Goal: Information Seeking & Learning: Learn about a topic

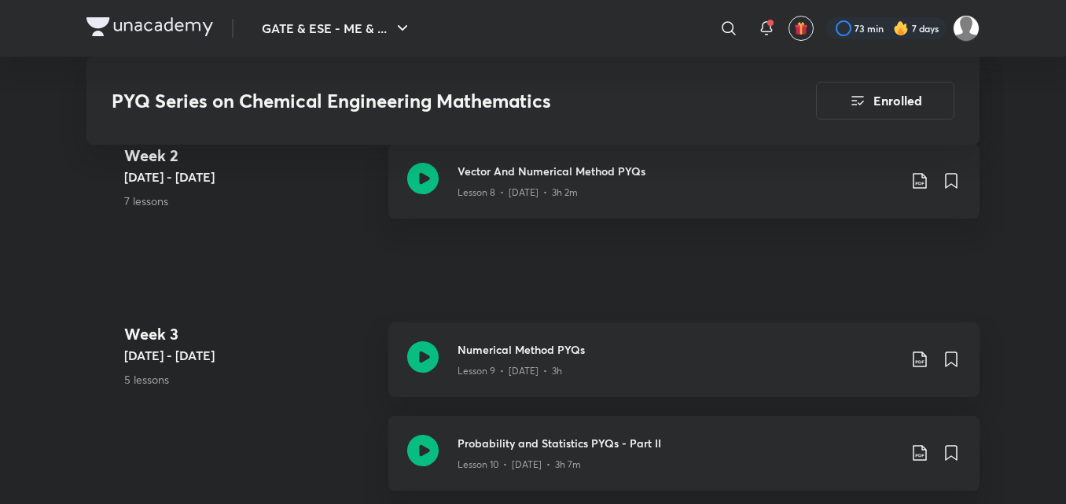
scroll to position [1415, 0]
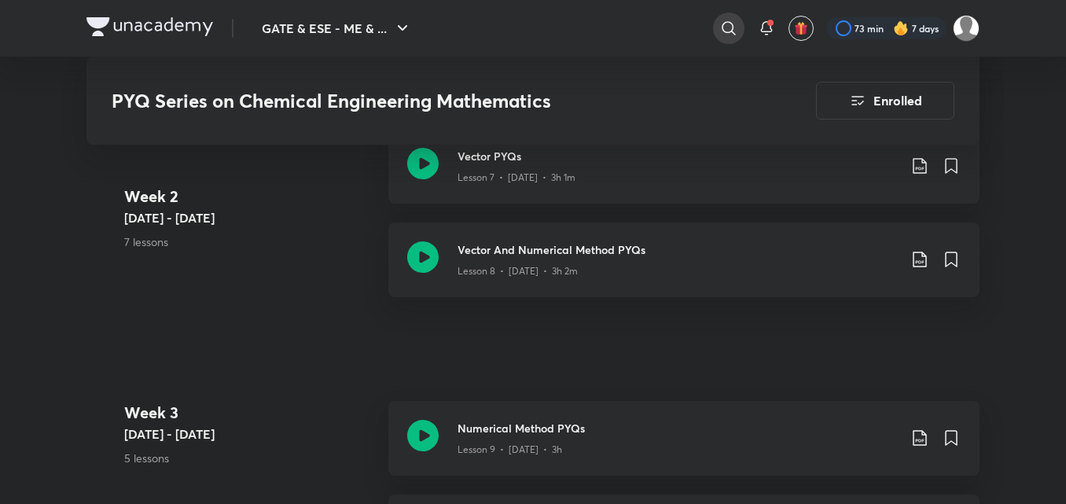
click at [730, 33] on icon at bounding box center [728, 28] width 19 height 19
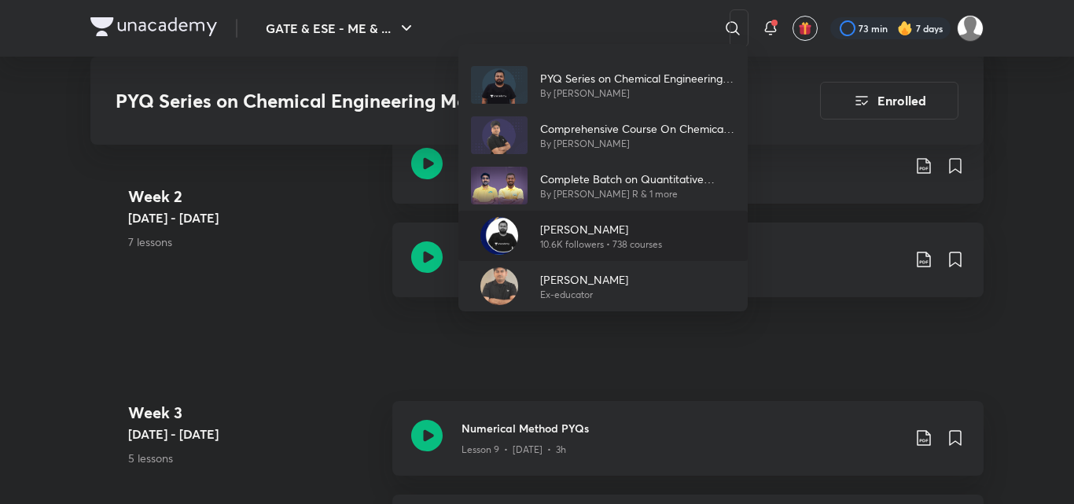
click at [586, 230] on p "[PERSON_NAME]" at bounding box center [601, 229] width 122 height 17
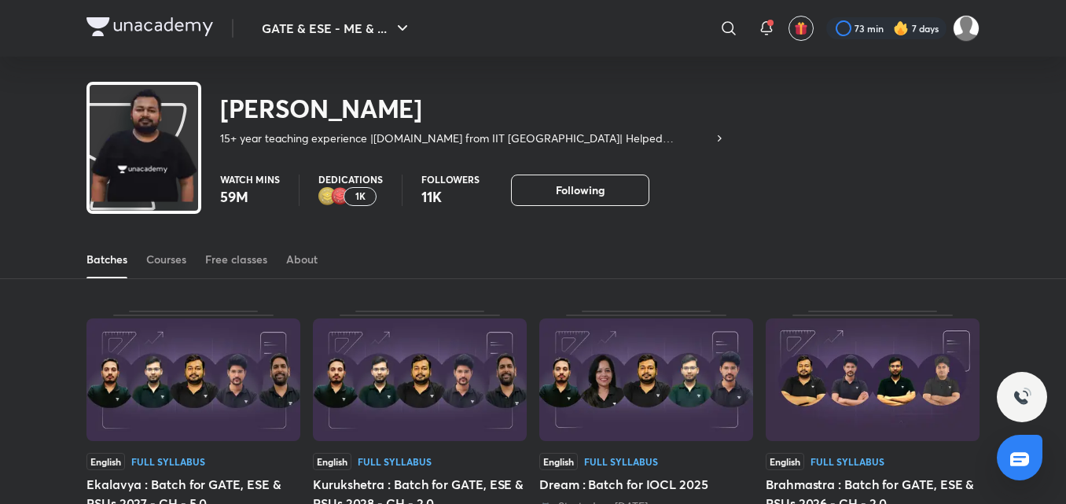
click at [191, 256] on div "Batches Courses Free classes About" at bounding box center [532, 260] width 893 height 38
click at [172, 263] on div "Courses" at bounding box center [166, 260] width 40 height 16
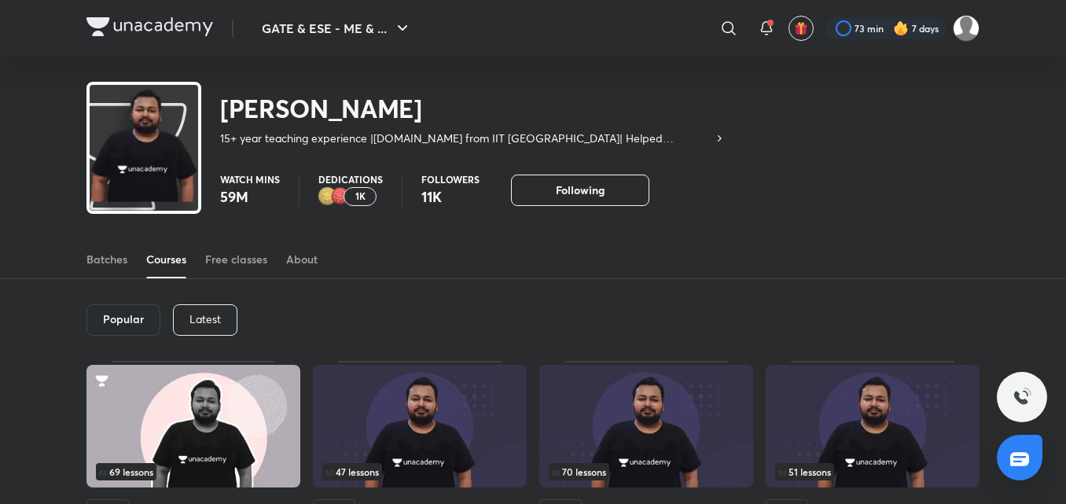
click at [204, 329] on div "Latest" at bounding box center [205, 319] width 64 height 31
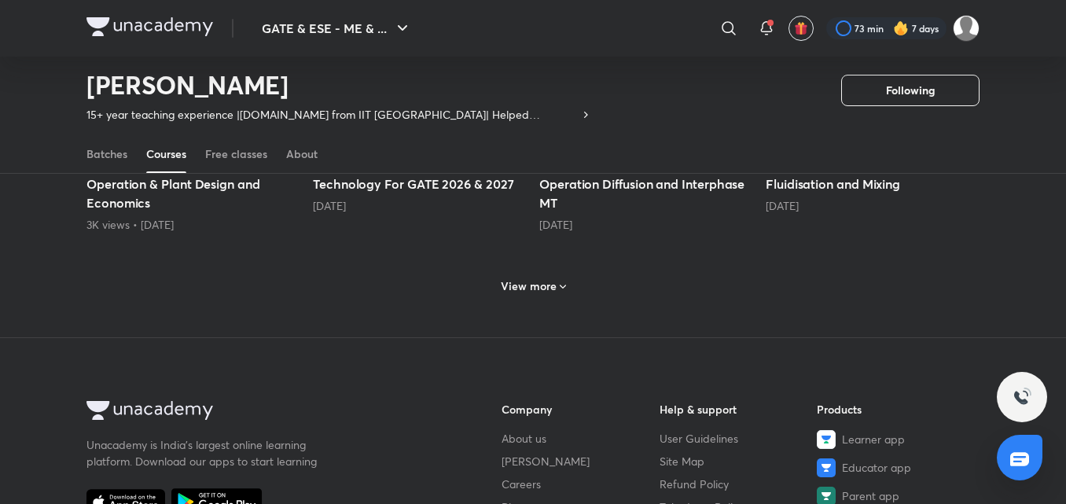
scroll to position [827, 0]
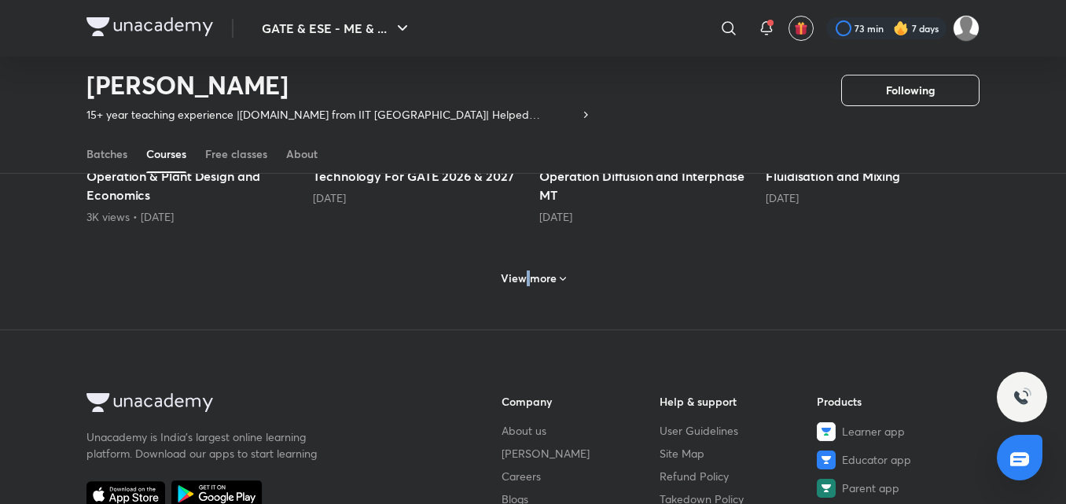
click at [539, 297] on div "View more" at bounding box center [532, 276] width 893 height 41
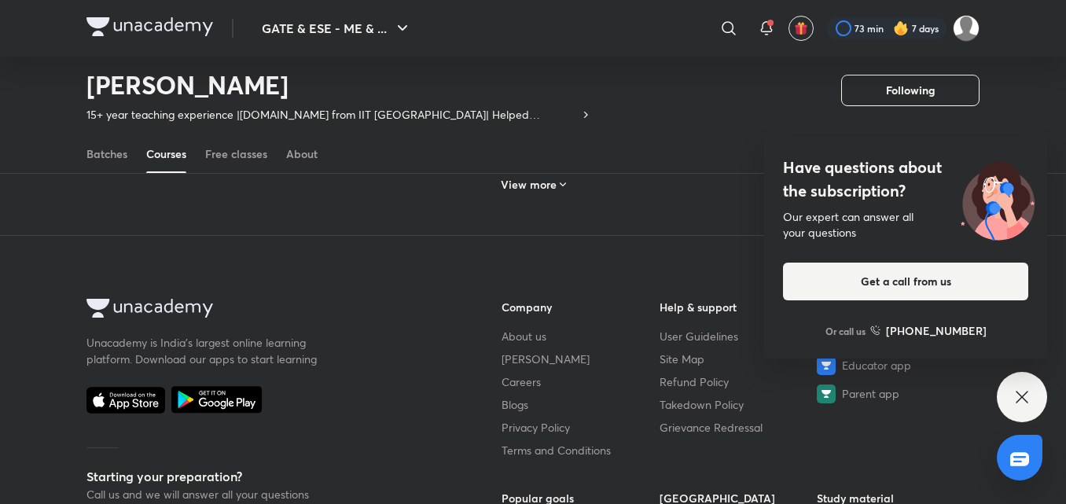
scroll to position [1692, 0]
click at [539, 190] on h6 "View more" at bounding box center [529, 184] width 56 height 16
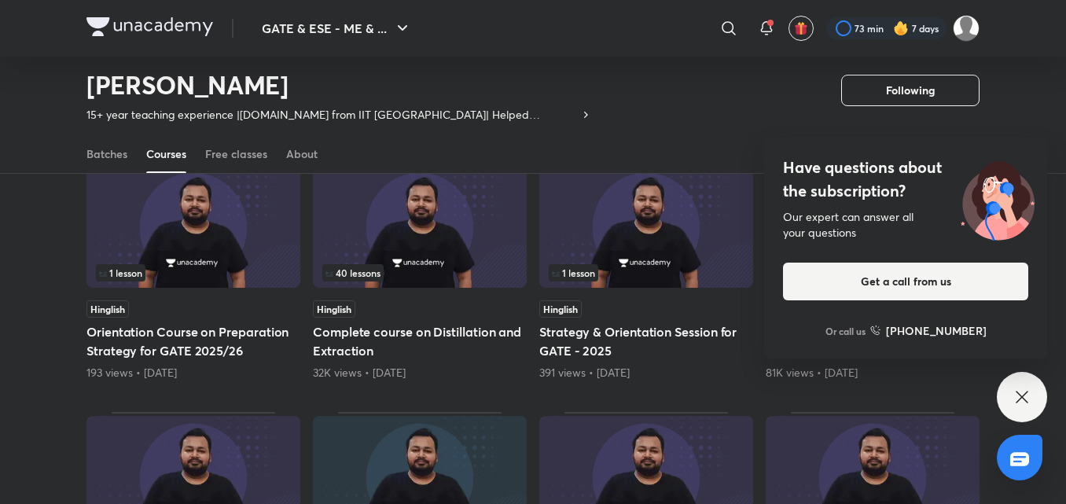
click at [1026, 391] on icon at bounding box center [1022, 397] width 19 height 19
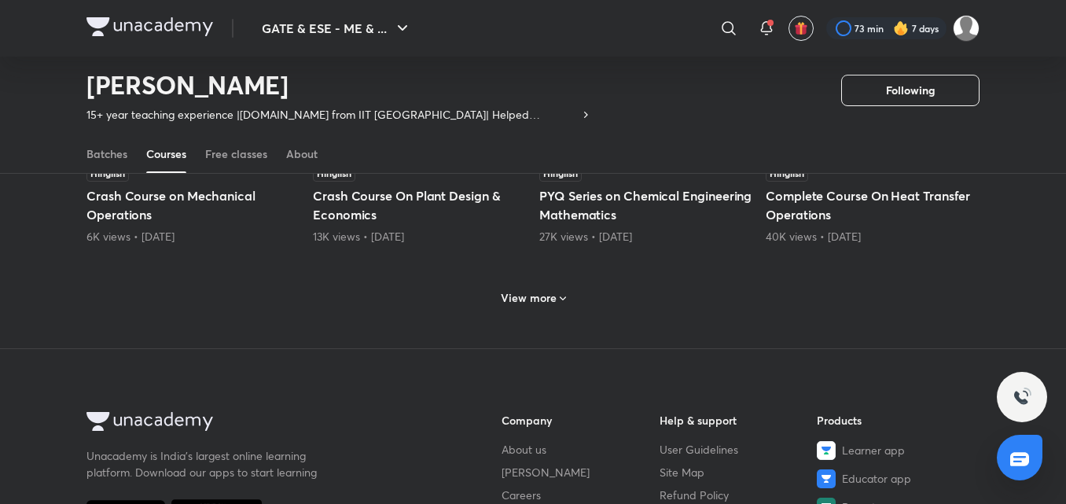
scroll to position [2400, 0]
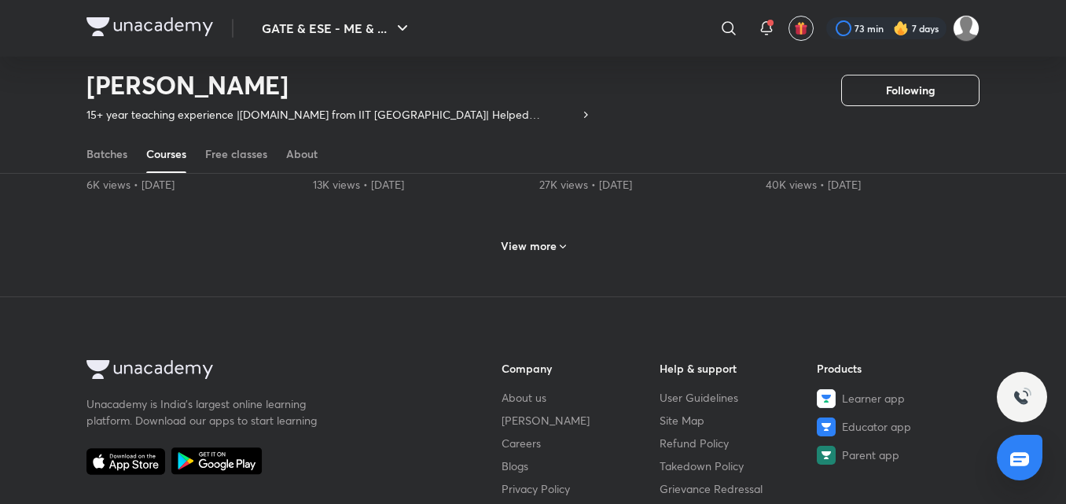
click at [568, 245] on div "View more" at bounding box center [534, 246] width 78 height 25
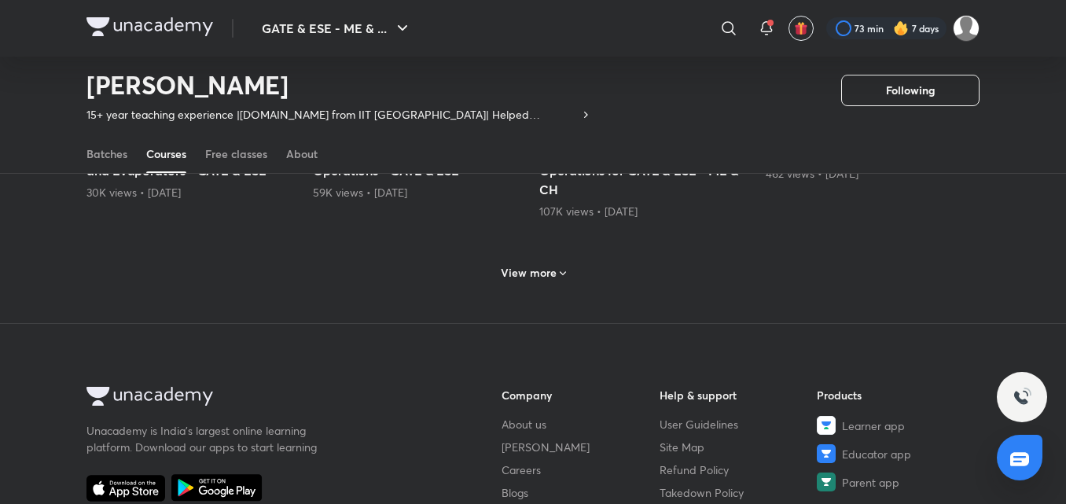
scroll to position [3186, 0]
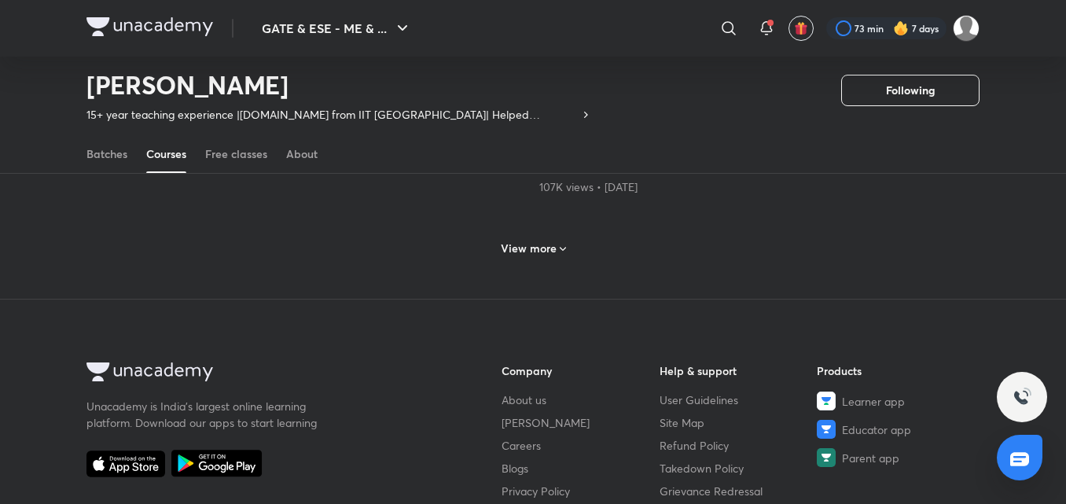
click at [566, 251] on icon at bounding box center [563, 249] width 13 height 13
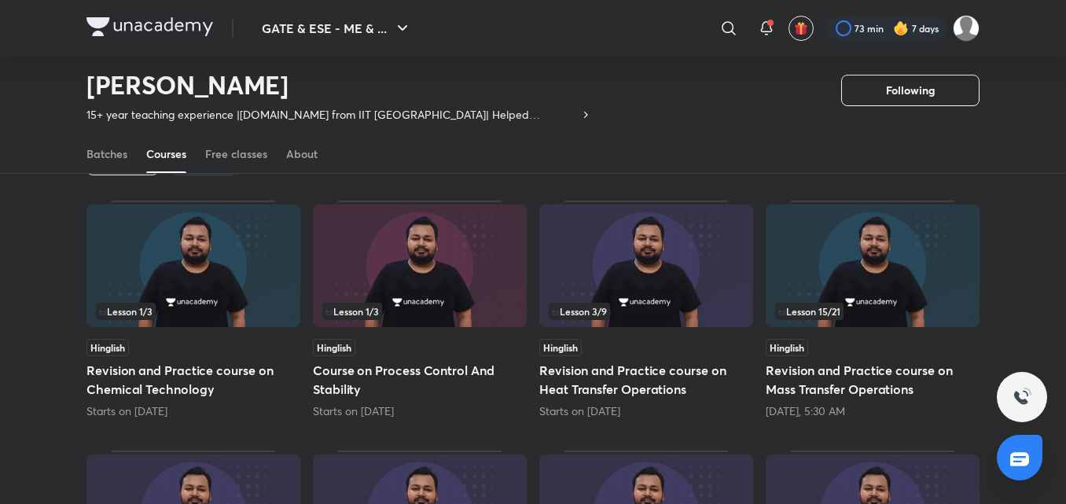
scroll to position [0, 0]
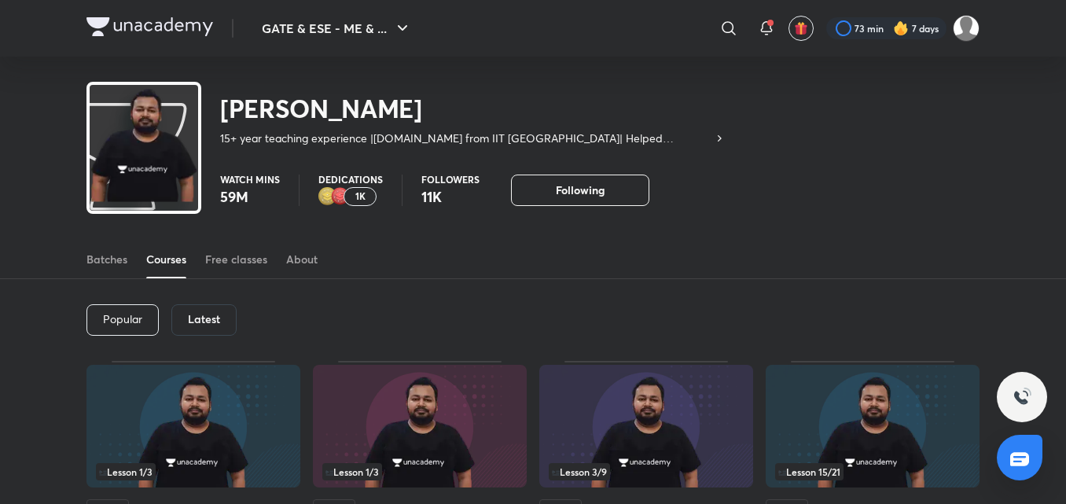
click at [186, 318] on div "Latest" at bounding box center [203, 319] width 65 height 31
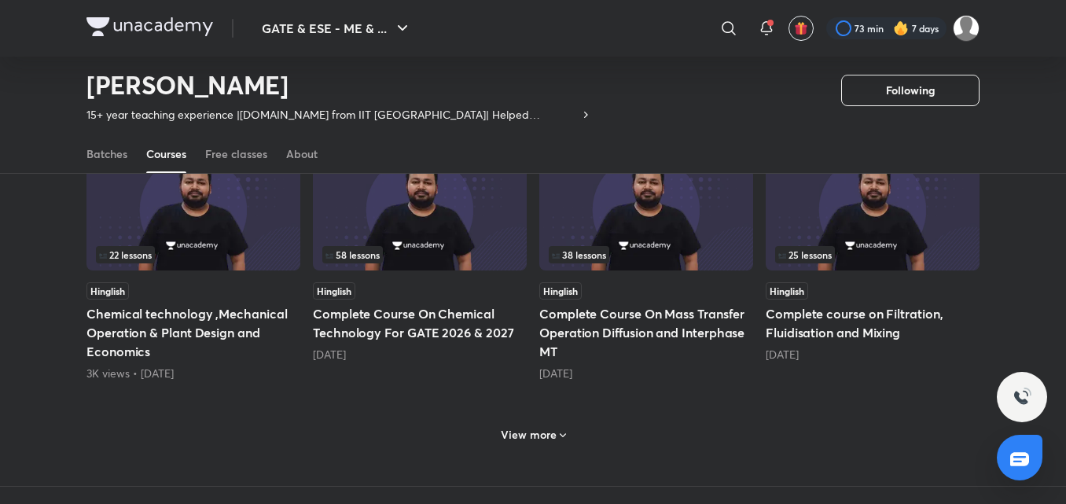
scroll to position [776, 0]
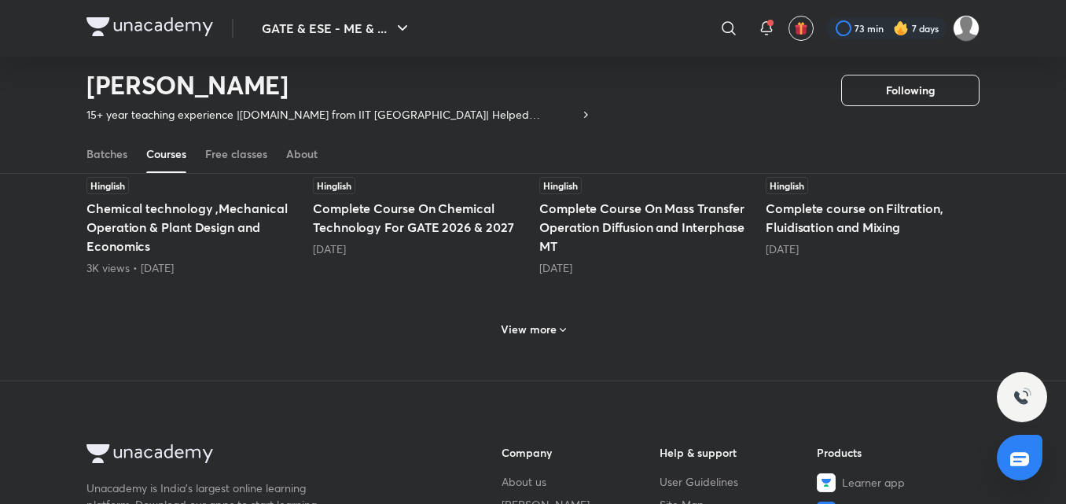
click at [517, 319] on div "View more" at bounding box center [534, 329] width 78 height 25
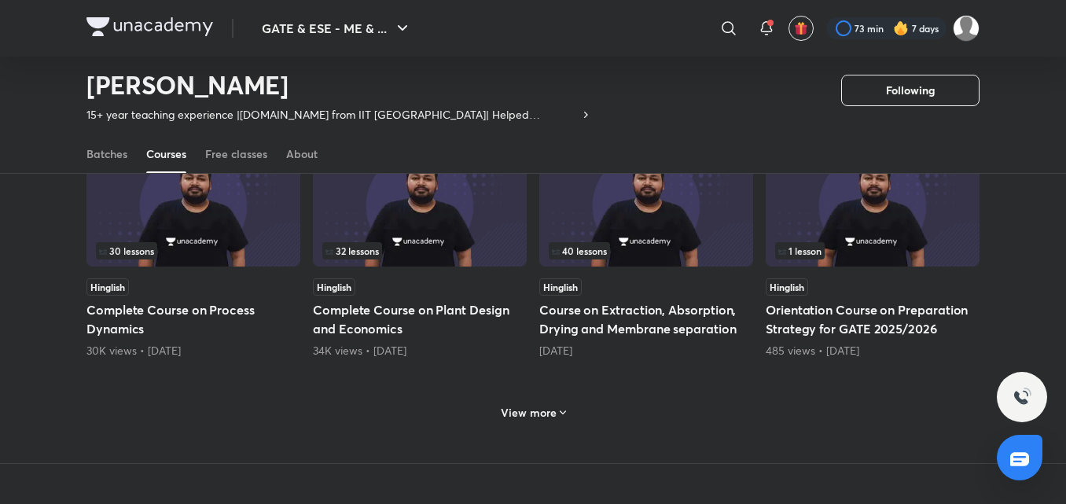
scroll to position [1484, 0]
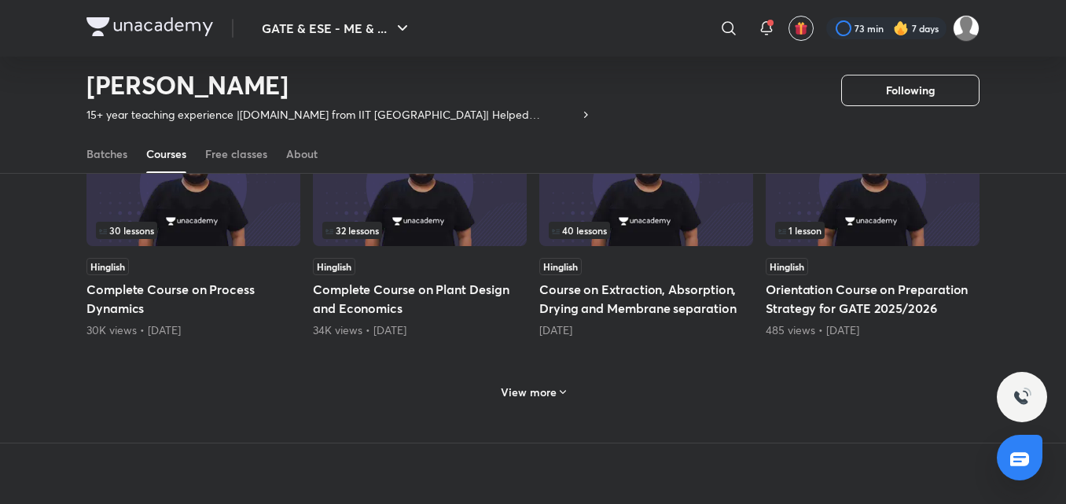
click at [568, 398] on div "View more" at bounding box center [534, 391] width 78 height 25
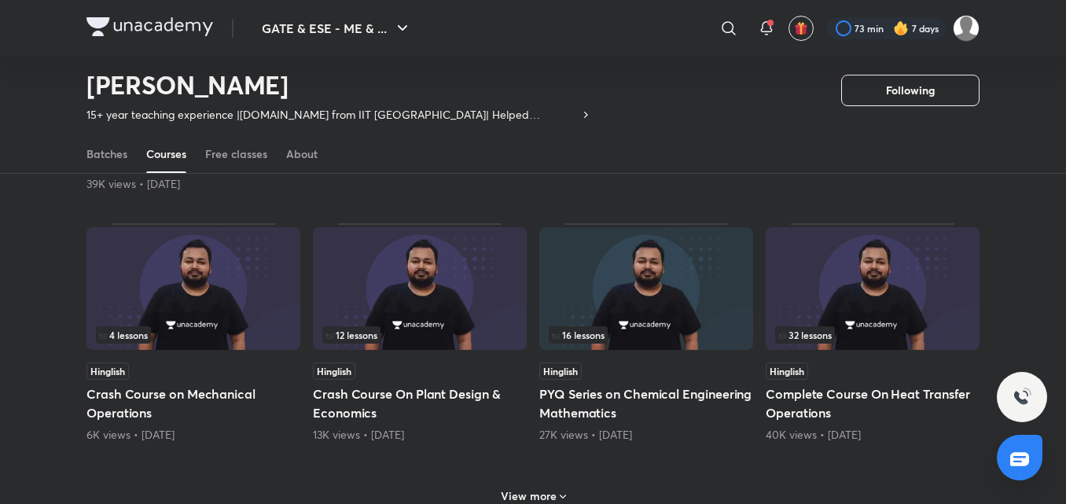
scroll to position [2191, 0]
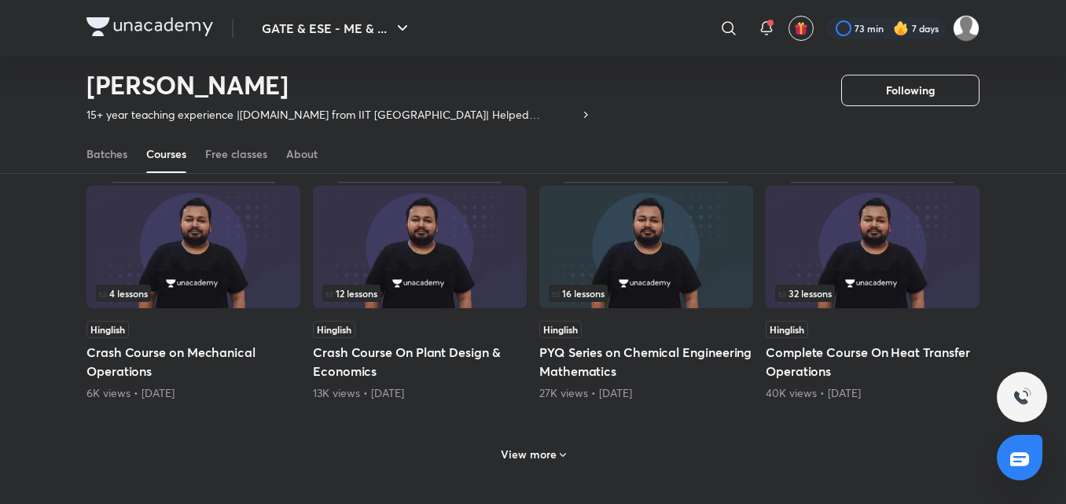
click at [561, 462] on span at bounding box center [563, 456] width 13 height 15
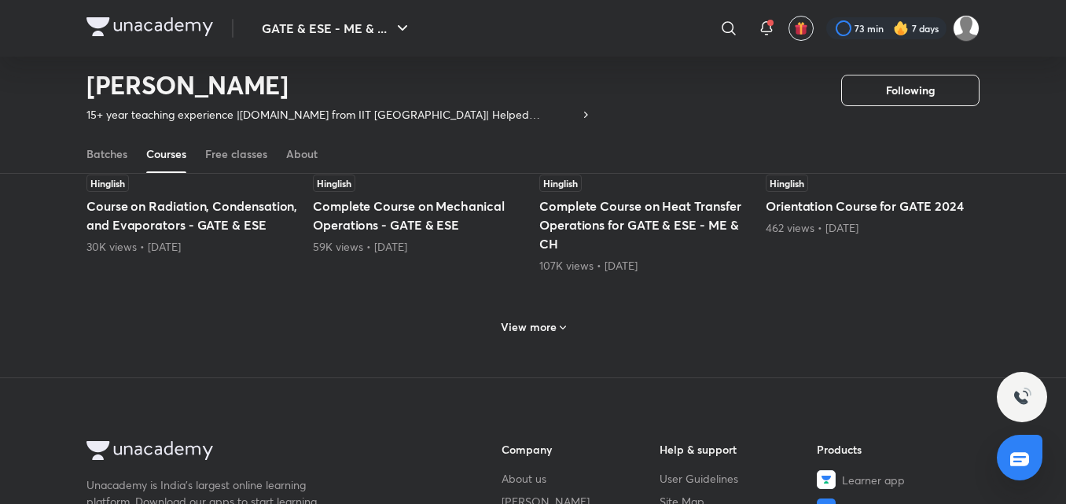
scroll to position [3135, 0]
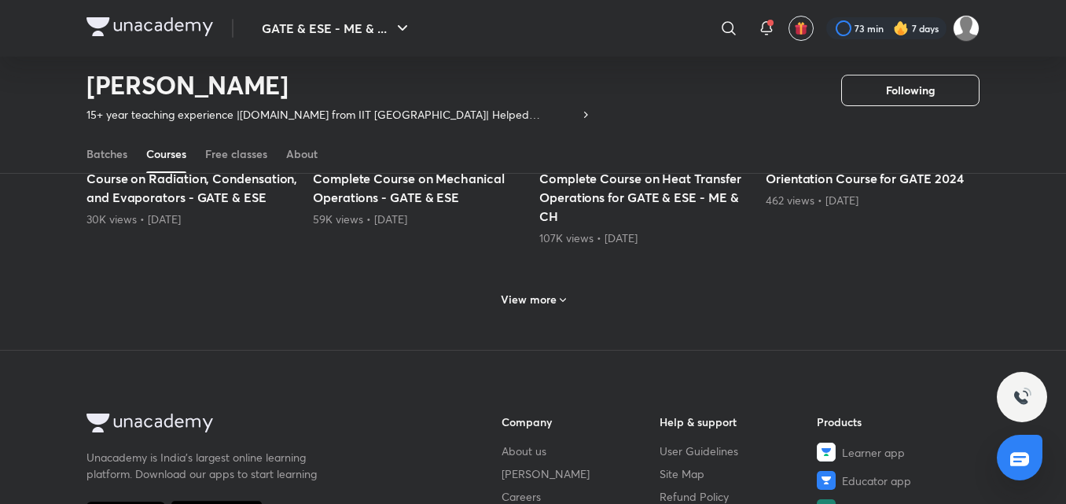
drag, startPoint x: 555, startPoint y: 348, endPoint x: 549, endPoint y: 340, distance: 10.1
click at [557, 307] on span at bounding box center [563, 301] width 13 height 15
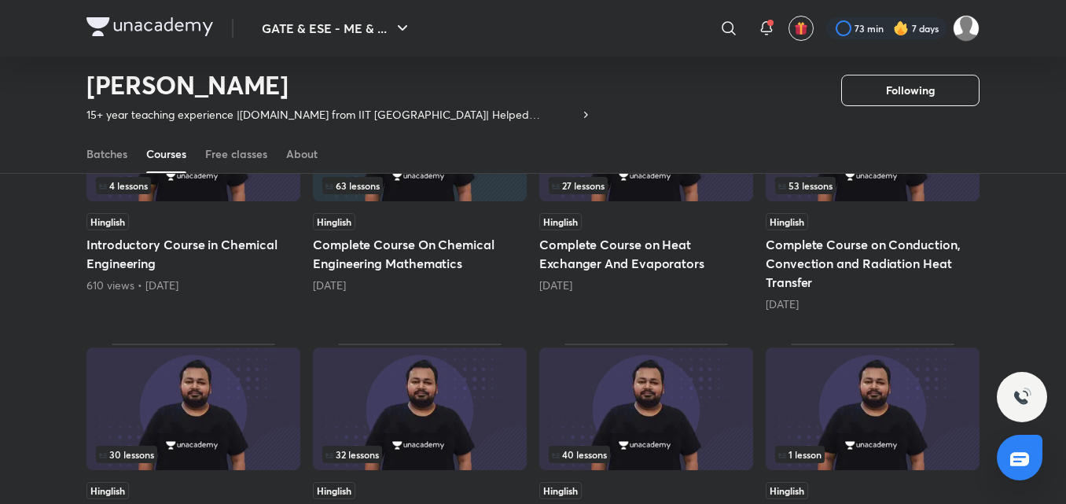
scroll to position [1248, 0]
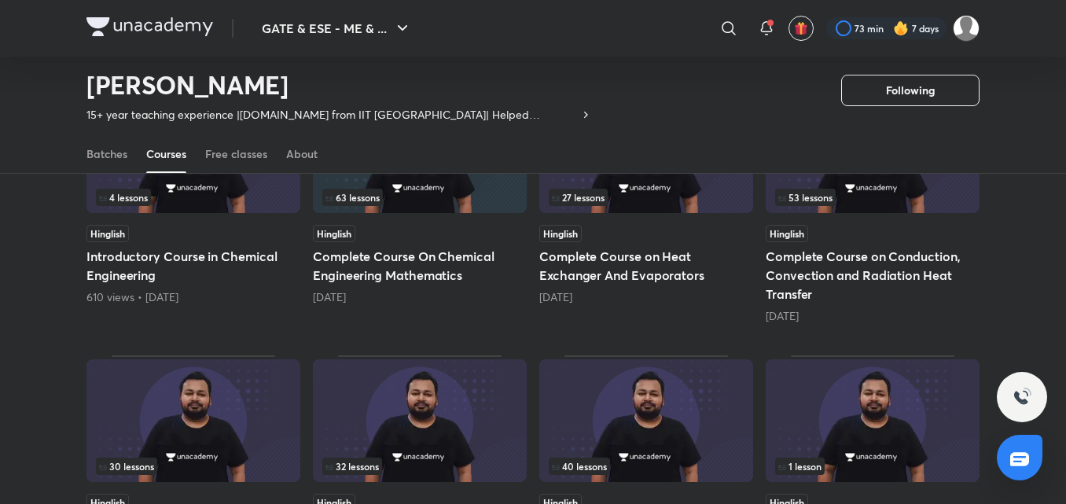
click at [940, 191] on div "53 lessons" at bounding box center [872, 197] width 195 height 17
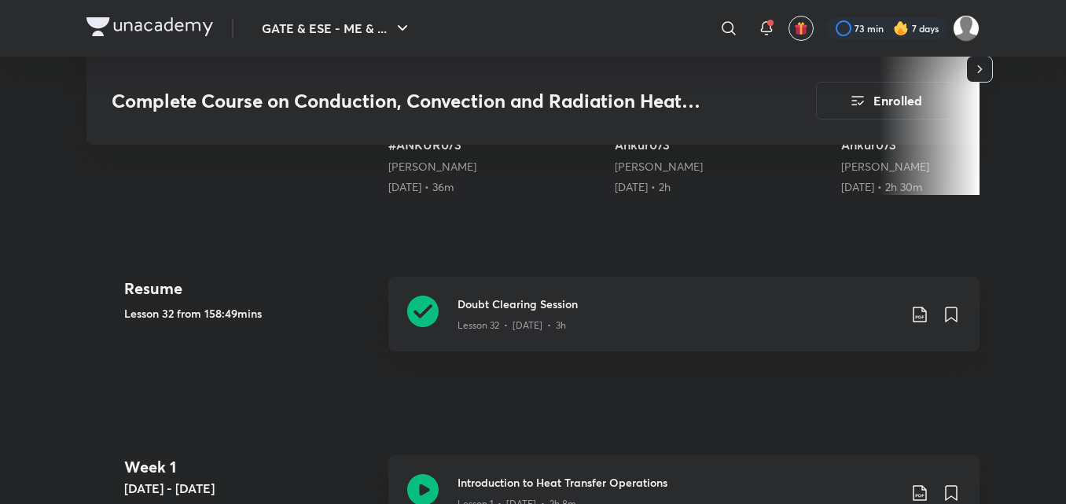
scroll to position [708, 0]
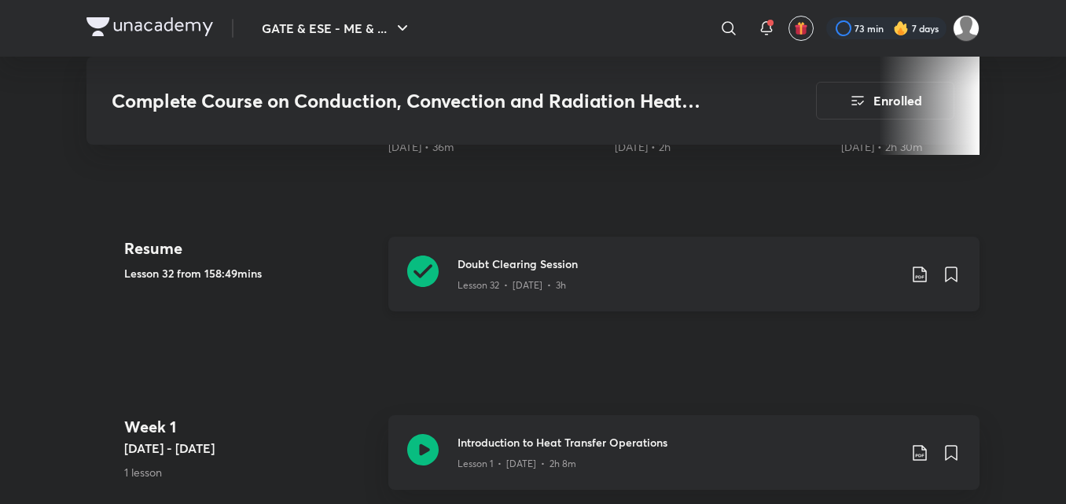
click at [795, 276] on div "Lesson 32 • [DATE] • 3h" at bounding box center [678, 282] width 440 height 20
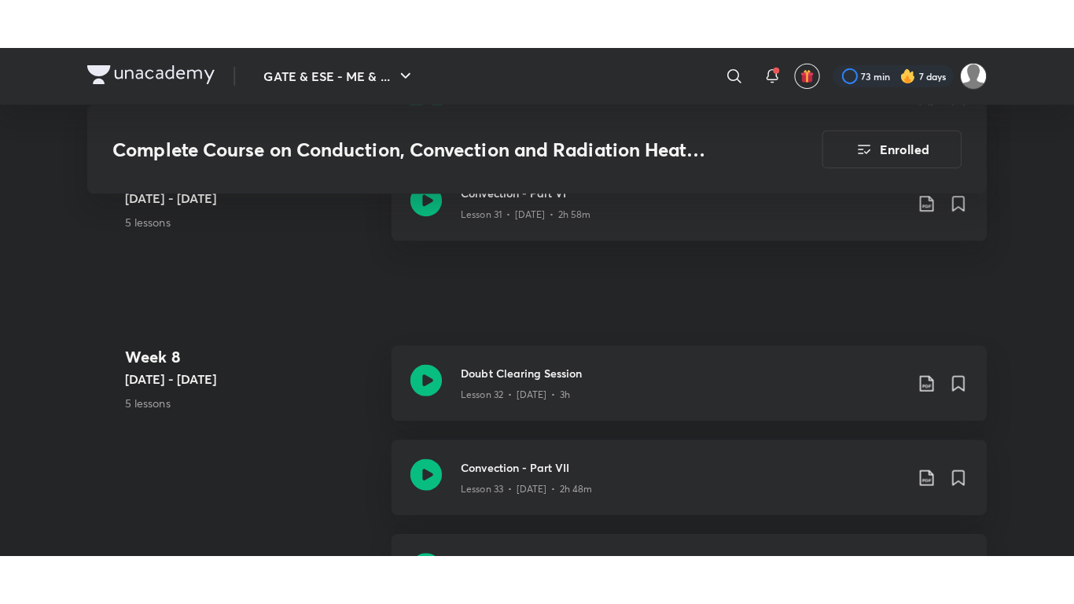
scroll to position [4403, 0]
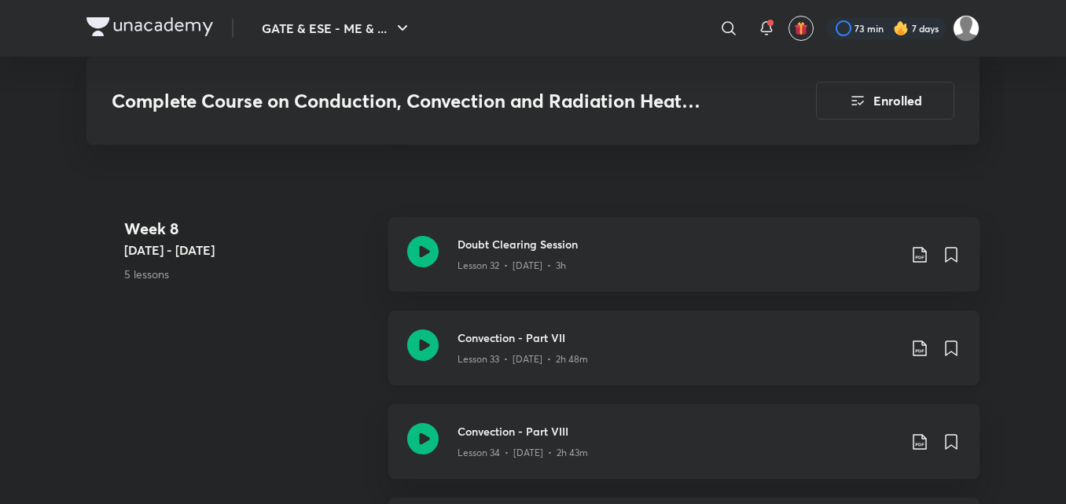
click at [569, 350] on div "Lesson 33 • [DATE] • 2h 48m" at bounding box center [678, 356] width 440 height 20
